Goal: Entertainment & Leisure: Consume media (video, audio)

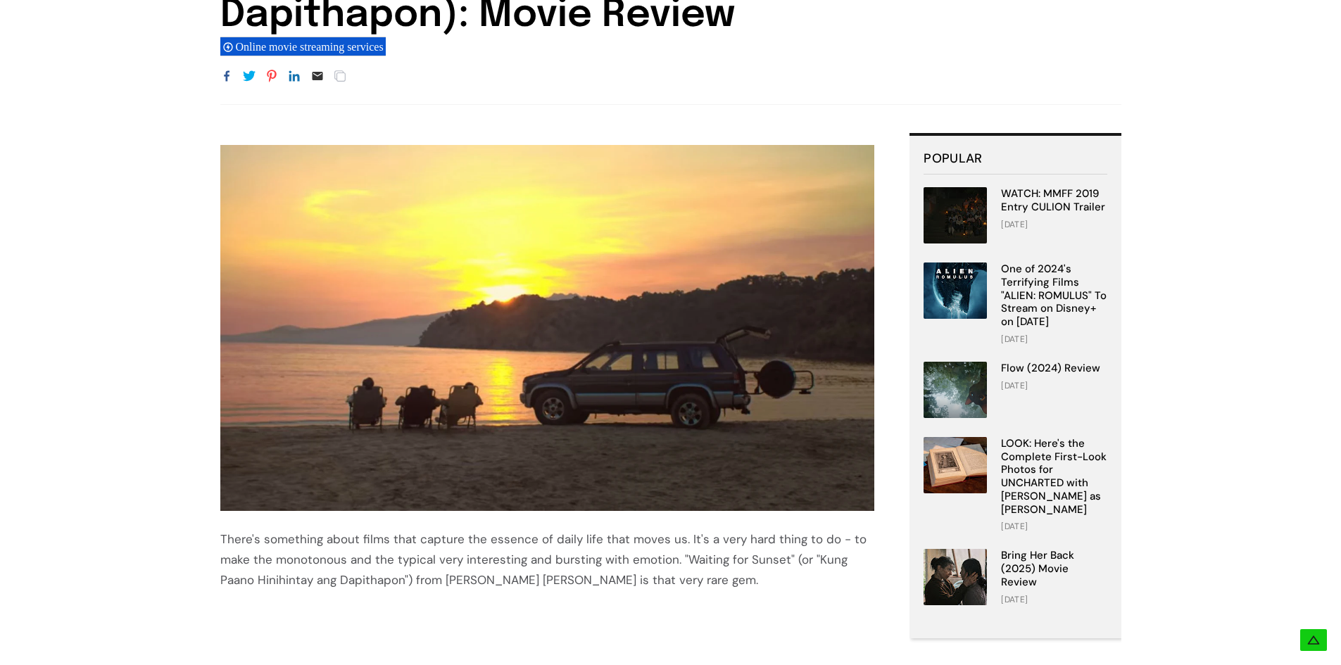
scroll to position [211, 0]
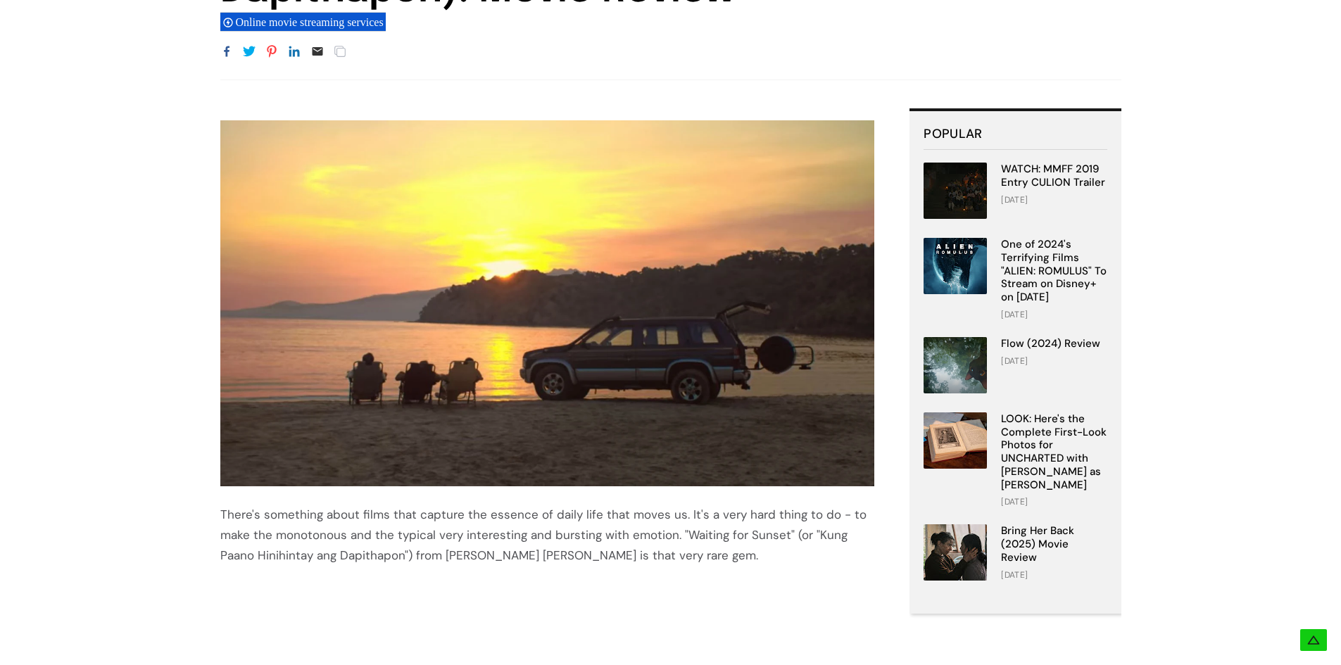
click at [549, 295] on img at bounding box center [547, 303] width 655 height 366
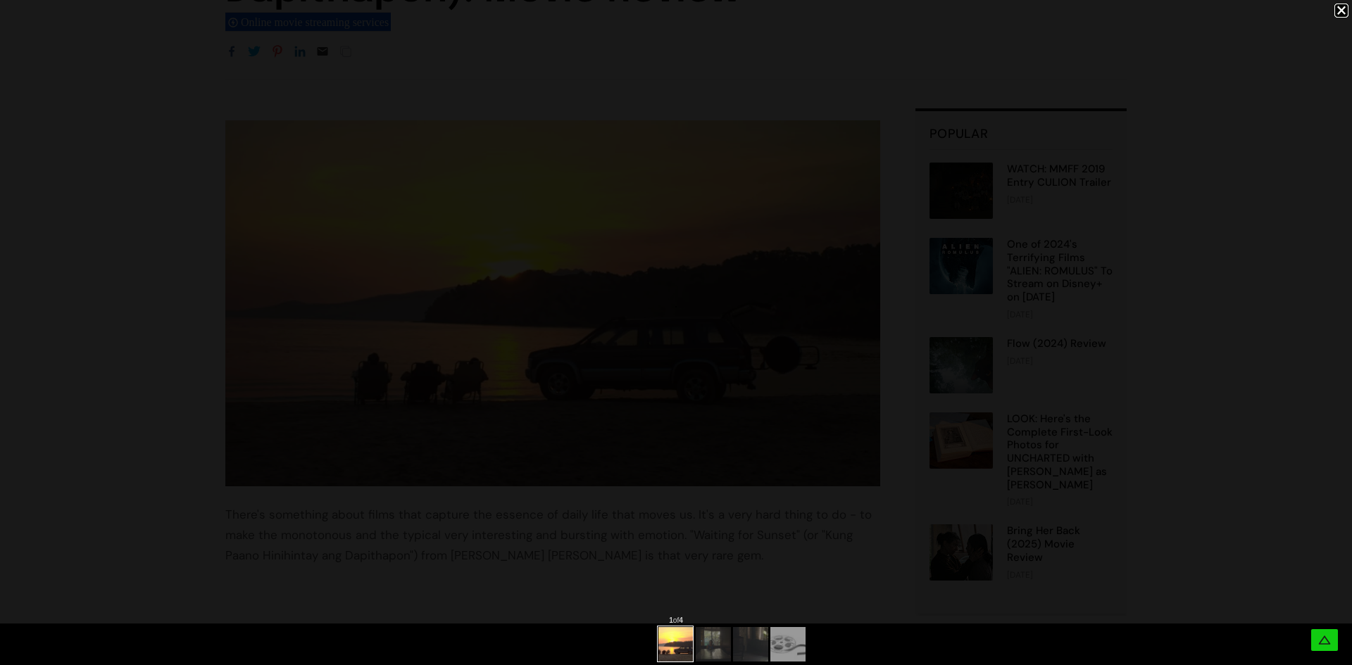
click at [716, 651] on div at bounding box center [713, 645] width 14 height 14
click at [720, 649] on div at bounding box center [676, 645] width 1352 height 42
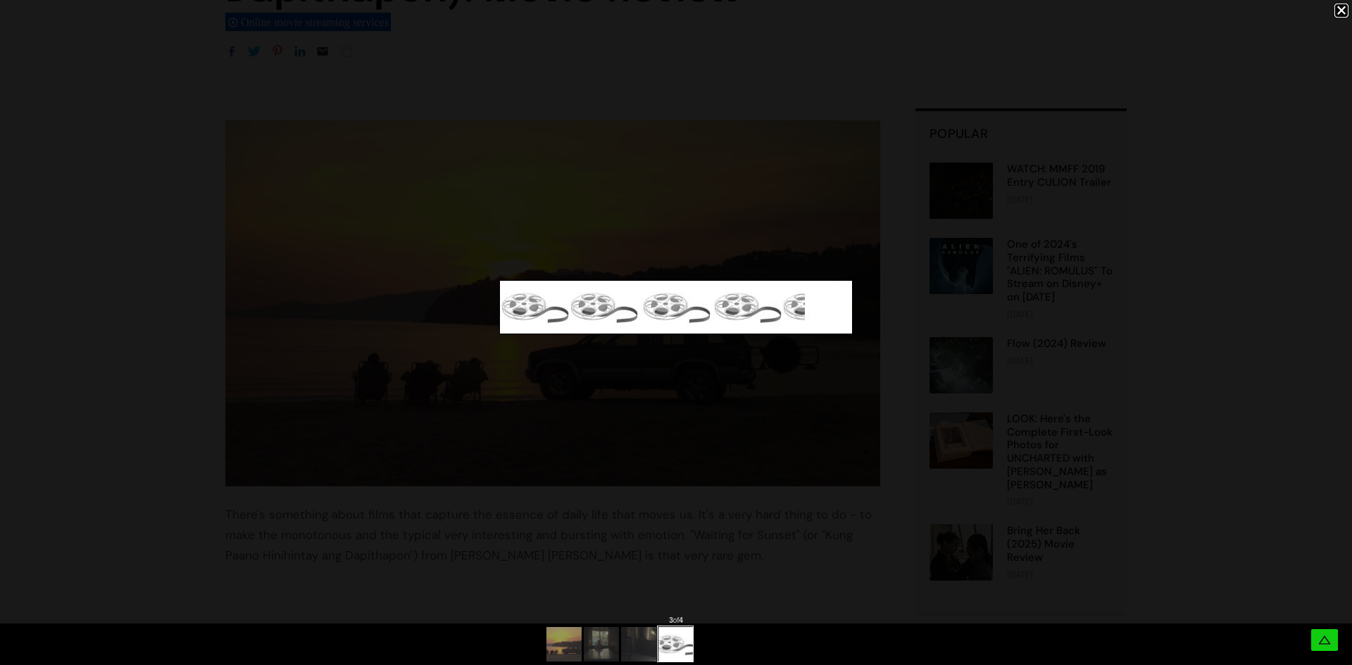
click at [721, 649] on img at bounding box center [676, 644] width 234 height 35
click at [648, 646] on img at bounding box center [638, 644] width 63 height 35
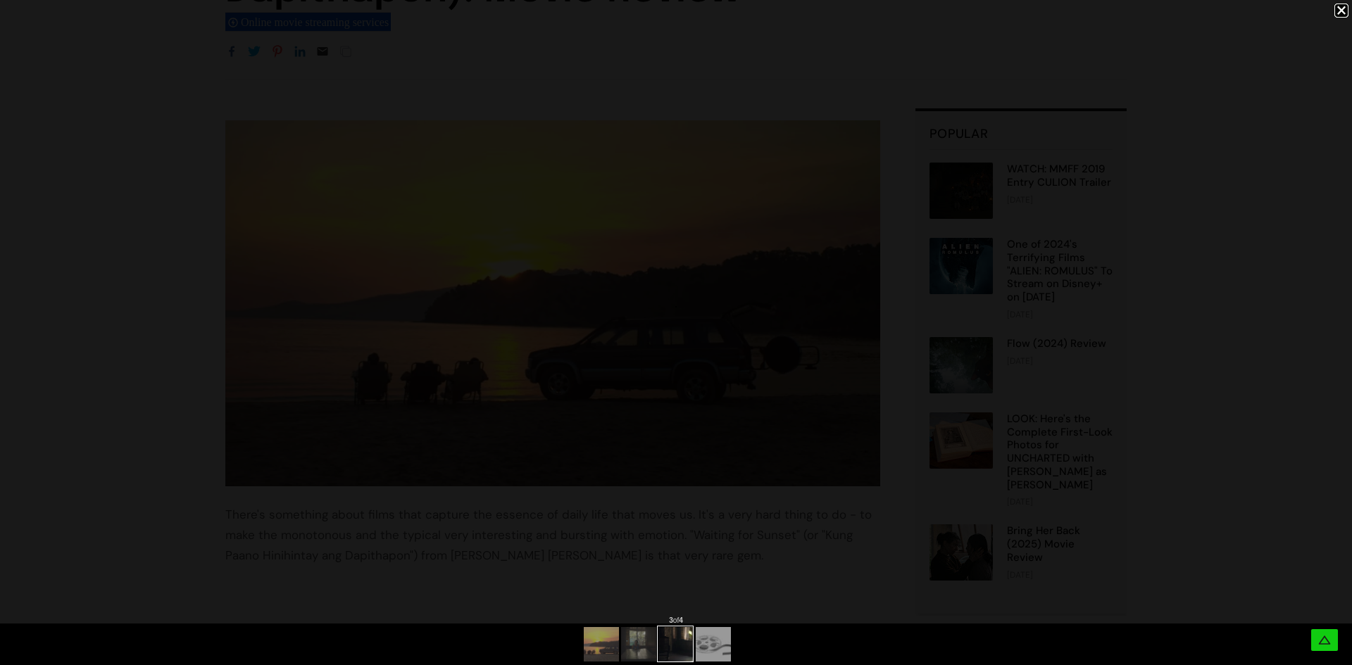
click at [645, 645] on div at bounding box center [639, 645] width 14 height 14
click at [644, 644] on div at bounding box center [676, 645] width 1352 height 42
click at [671, 238] on div at bounding box center [676, 307] width 1352 height 615
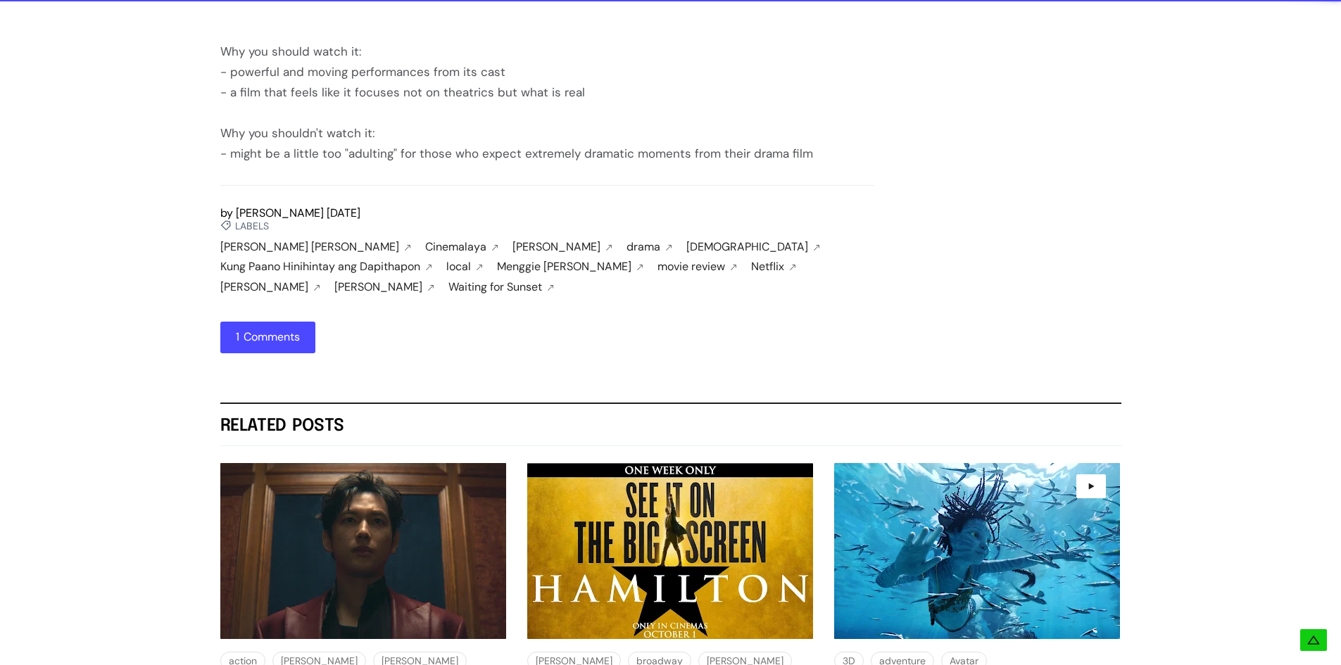
scroll to position [2394, 0]
